Goal: Information Seeking & Learning: Learn about a topic

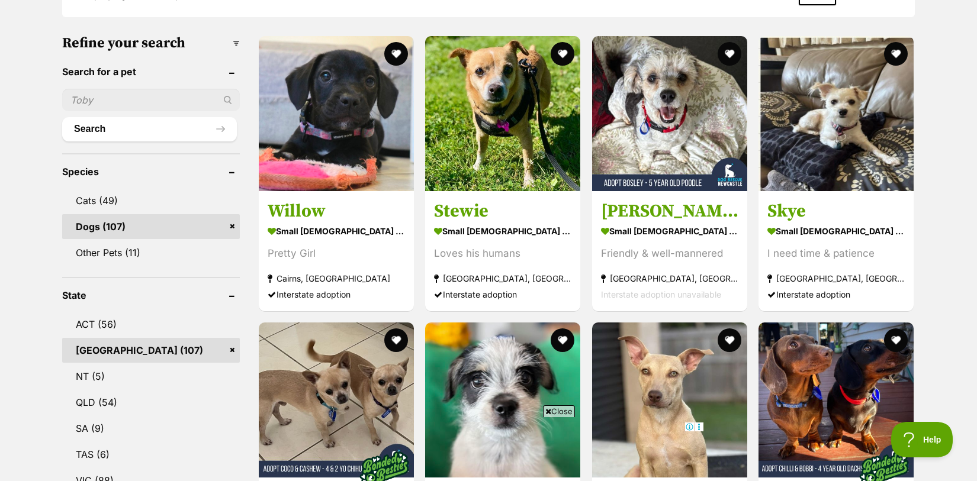
scroll to position [356, 0]
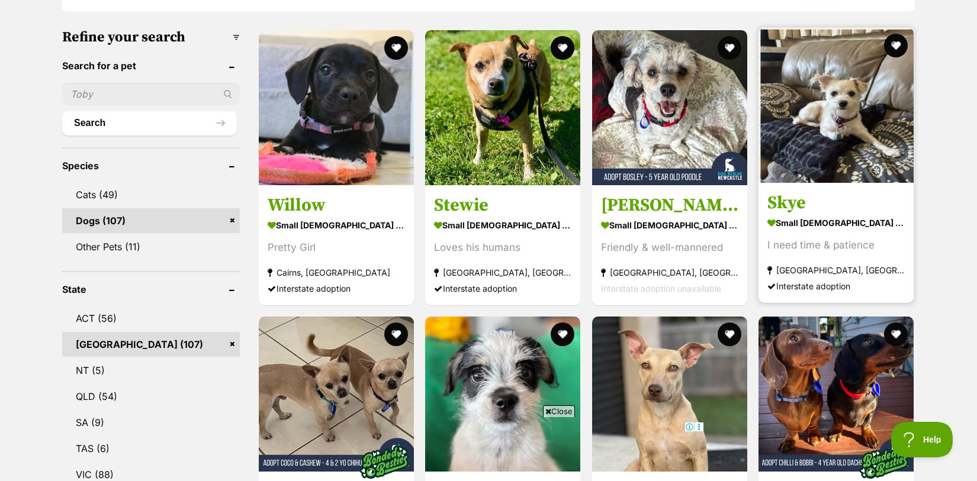
click at [787, 198] on h3 "Skye" at bounding box center [835, 203] width 137 height 22
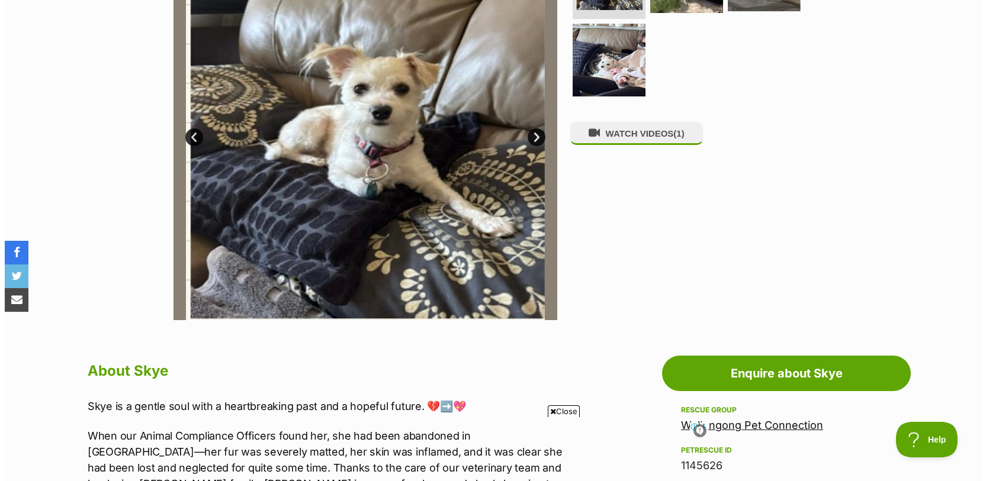
scroll to position [304, 0]
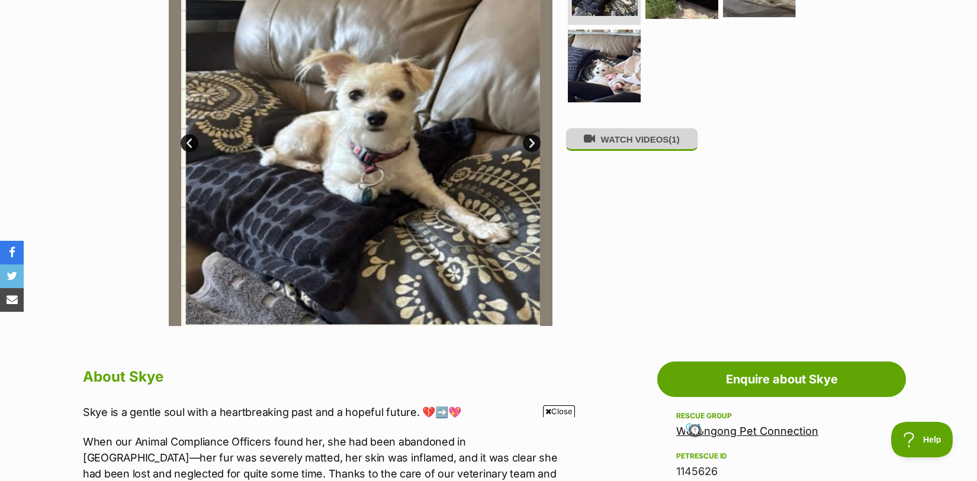
click at [618, 145] on button "WATCH VIDEOS (1)" at bounding box center [631, 139] width 133 height 23
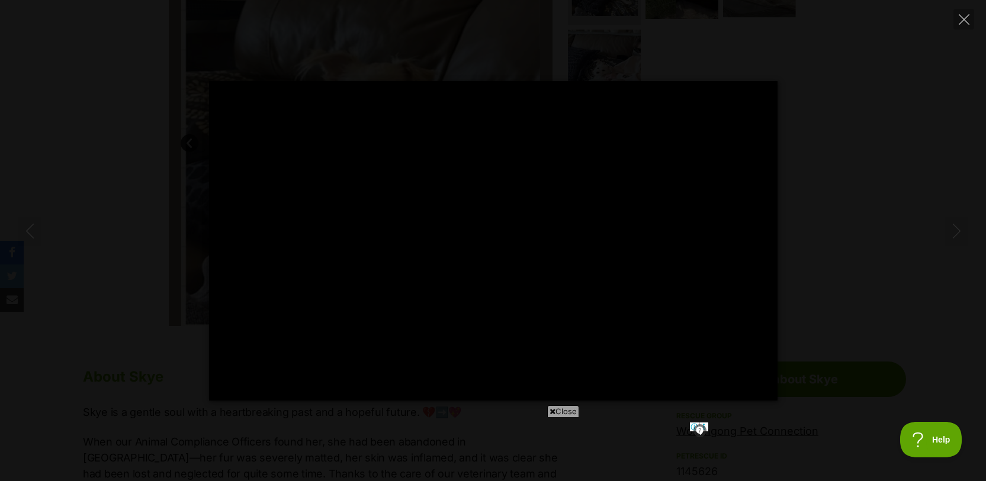
type input "100"
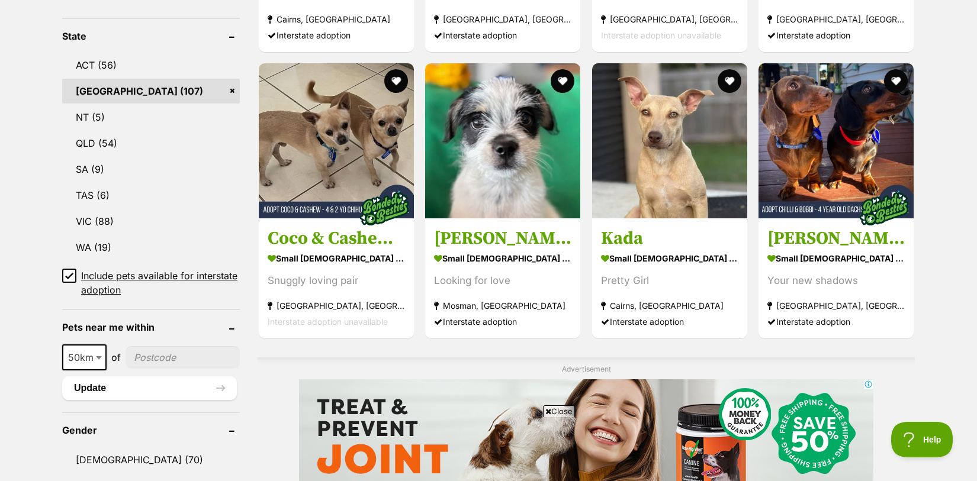
scroll to position [617, 0]
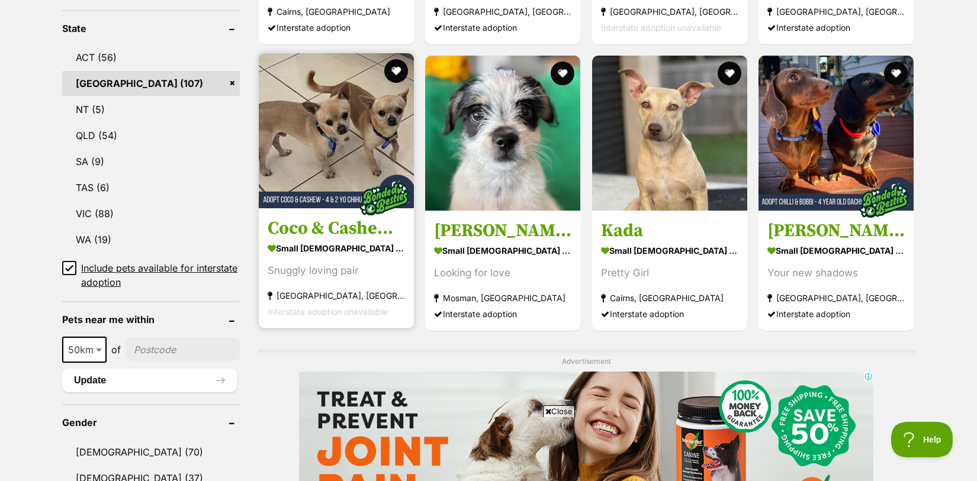
click at [295, 224] on h3 "Coco & Cashew - 4 & [DEMOGRAPHIC_DATA] Chihuahuas" at bounding box center [336, 228] width 137 height 22
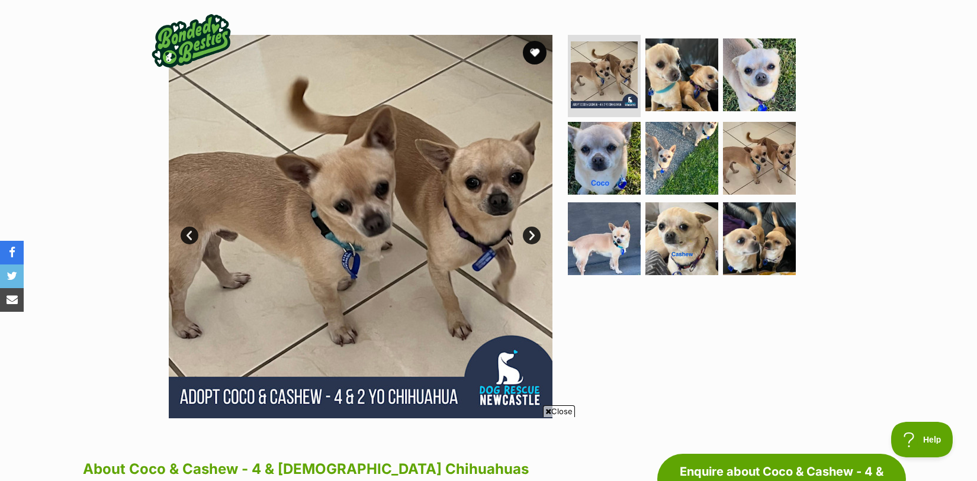
scroll to position [237, 0]
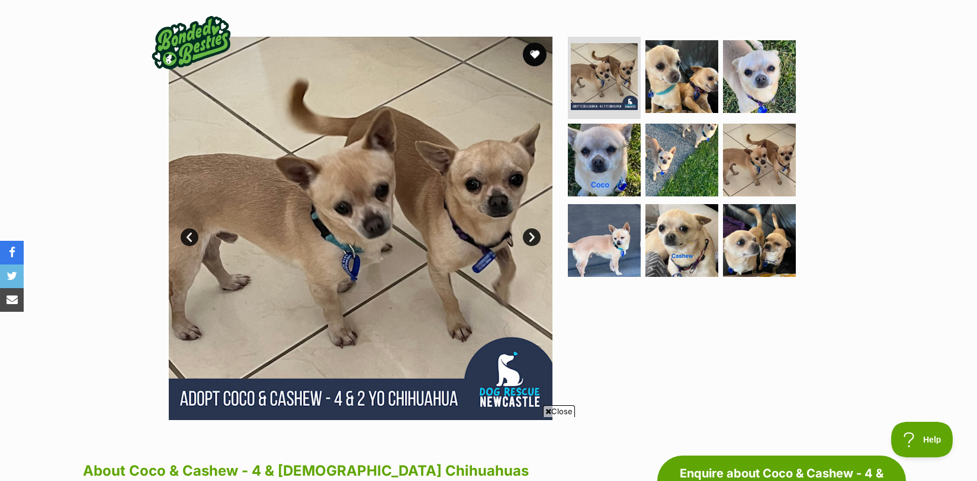
click at [529, 228] on link "Next" at bounding box center [532, 237] width 18 height 18
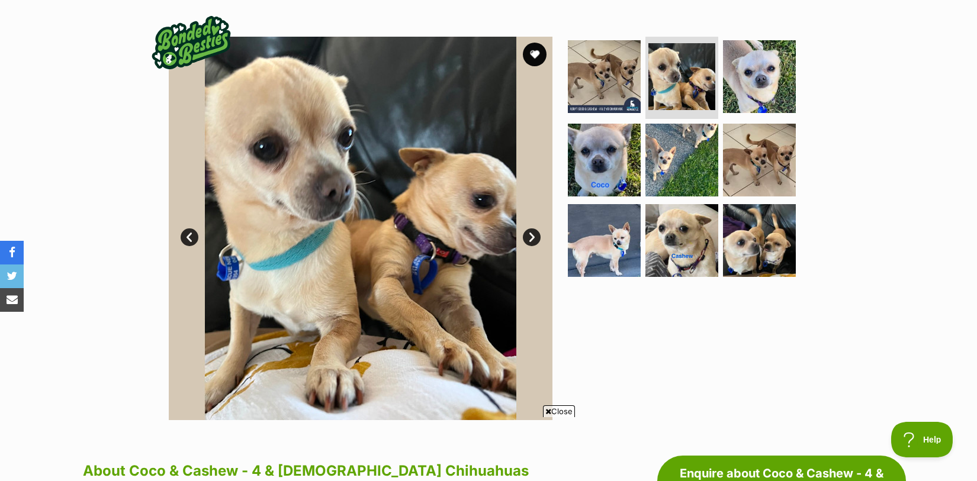
click at [529, 228] on link "Next" at bounding box center [532, 237] width 18 height 18
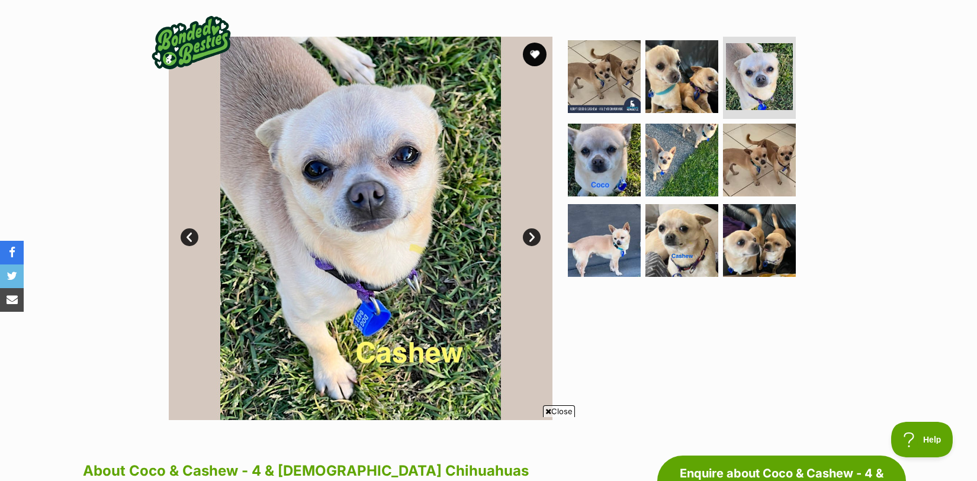
click at [529, 228] on link "Next" at bounding box center [532, 237] width 18 height 18
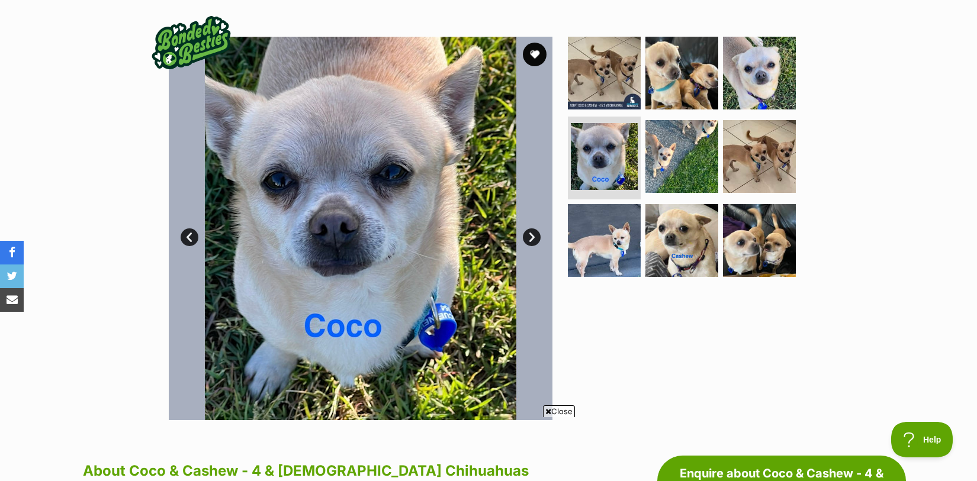
click at [529, 228] on link "Next" at bounding box center [532, 237] width 18 height 18
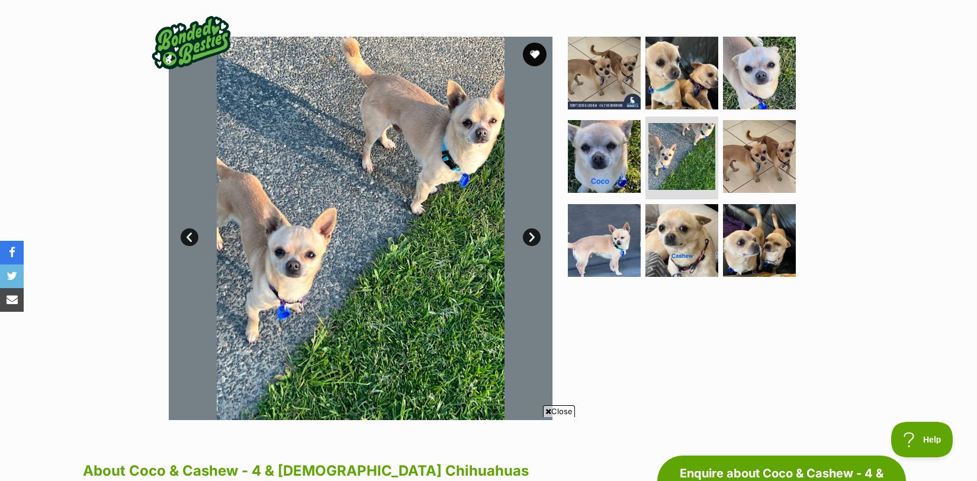
click at [529, 228] on link "Next" at bounding box center [532, 237] width 18 height 18
